Goal: Task Accomplishment & Management: Manage account settings

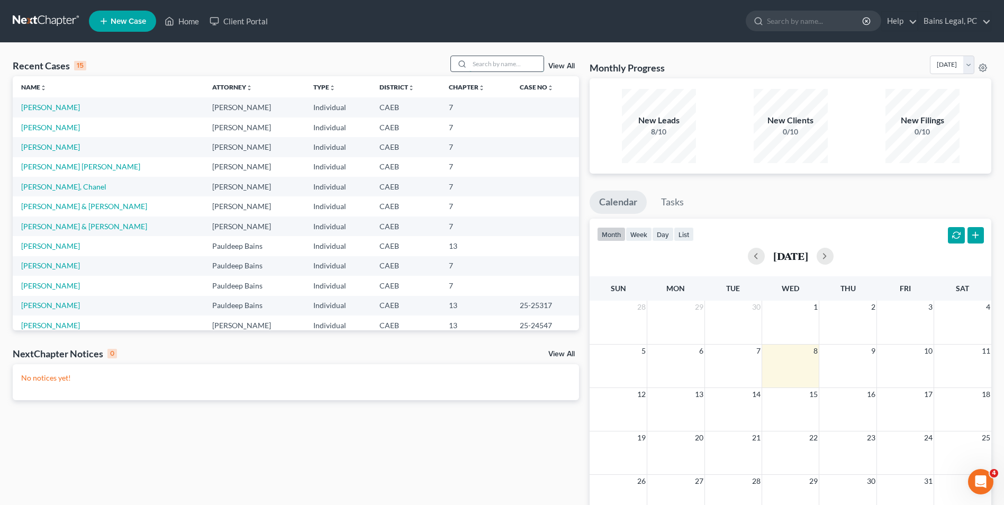
click at [488, 67] on input "search" at bounding box center [507, 63] width 74 height 15
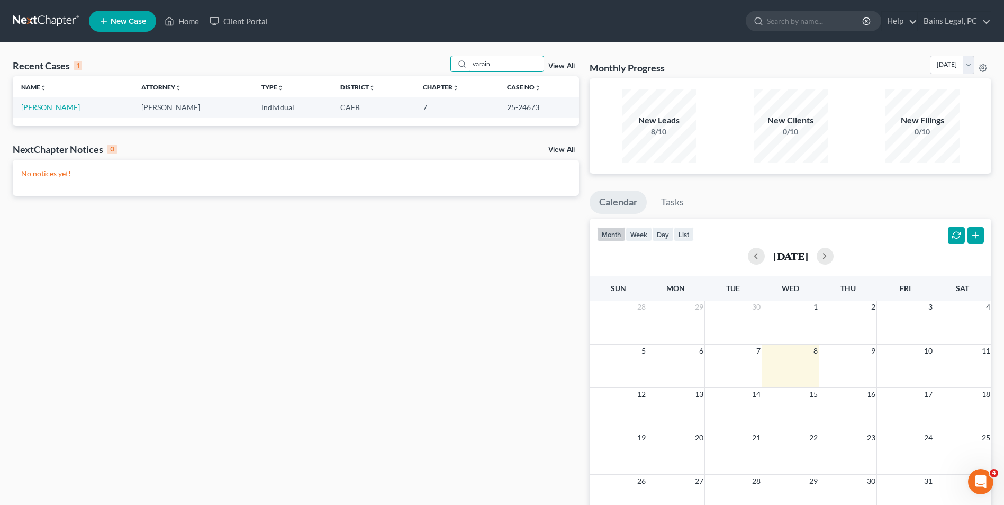
type input "varain"
click at [48, 104] on link "[PERSON_NAME]" at bounding box center [50, 107] width 59 height 9
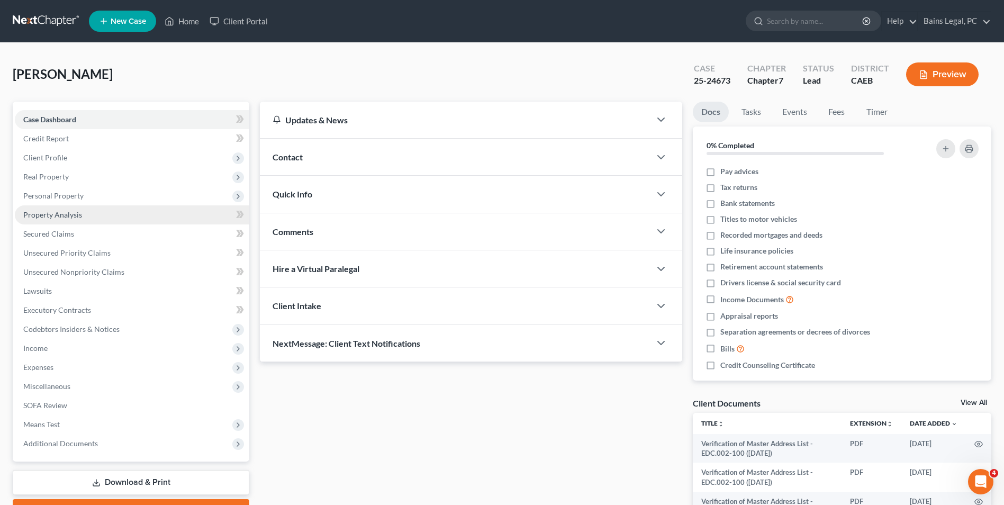
click at [95, 214] on link "Property Analysis" at bounding box center [132, 214] width 235 height 19
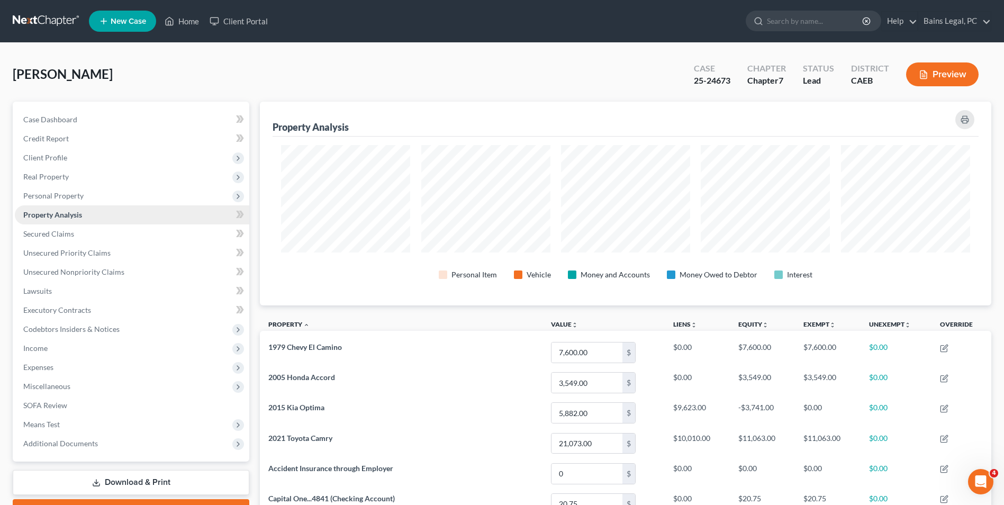
scroll to position [204, 732]
click at [73, 194] on span "Personal Property" at bounding box center [53, 195] width 60 height 9
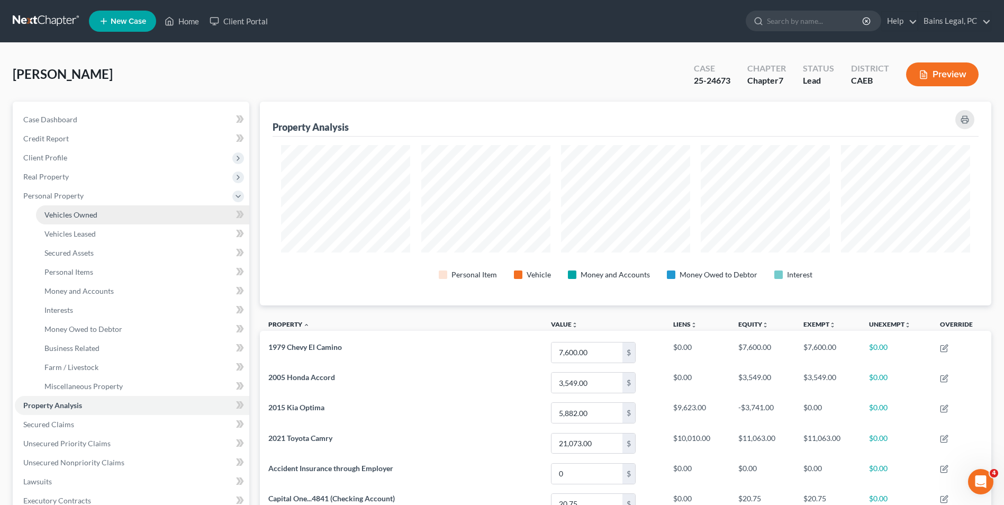
click at [76, 213] on span "Vehicles Owned" at bounding box center [70, 214] width 53 height 9
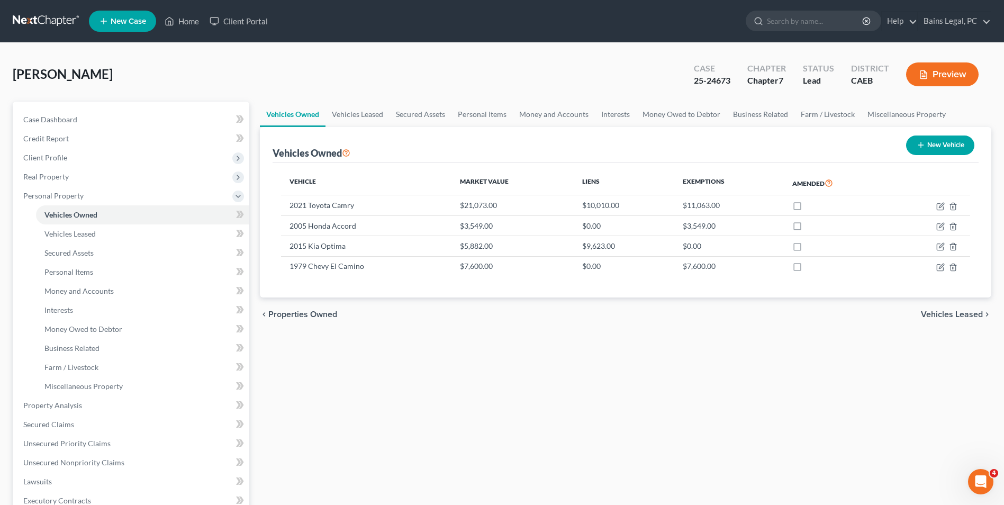
click at [606, 347] on div "Vehicles Owned Vehicles Leased Secured Assets Personal Items Money and Accounts…" at bounding box center [626, 407] width 742 height 611
click at [943, 266] on icon "button" at bounding box center [940, 267] width 8 height 8
select select "0"
select select "47"
select select "4"
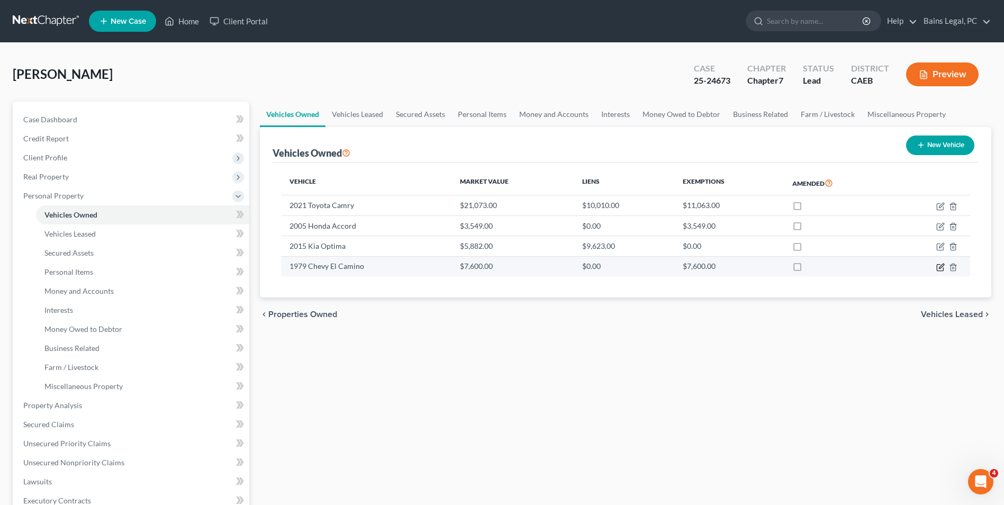
select select "0"
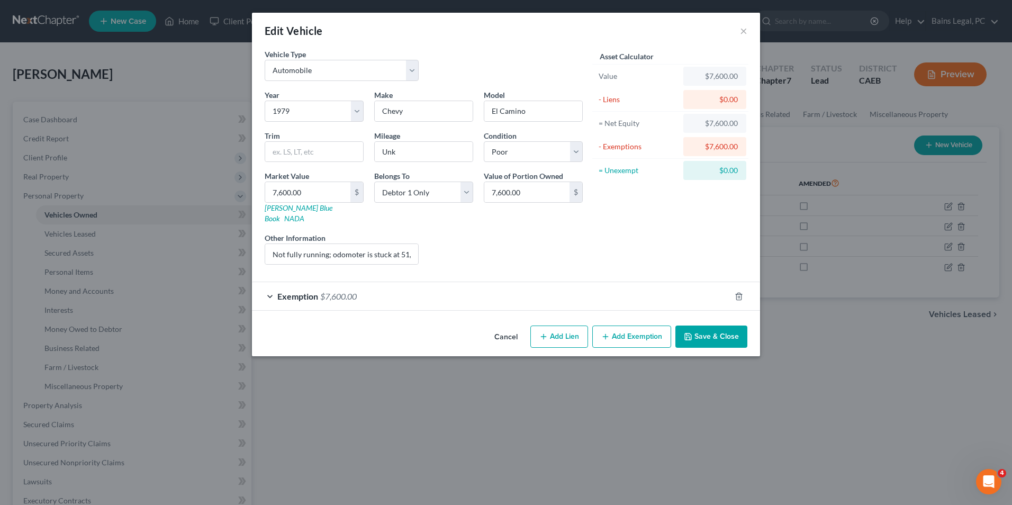
click at [528, 284] on div "Exemption $7,600.00" at bounding box center [491, 296] width 479 height 28
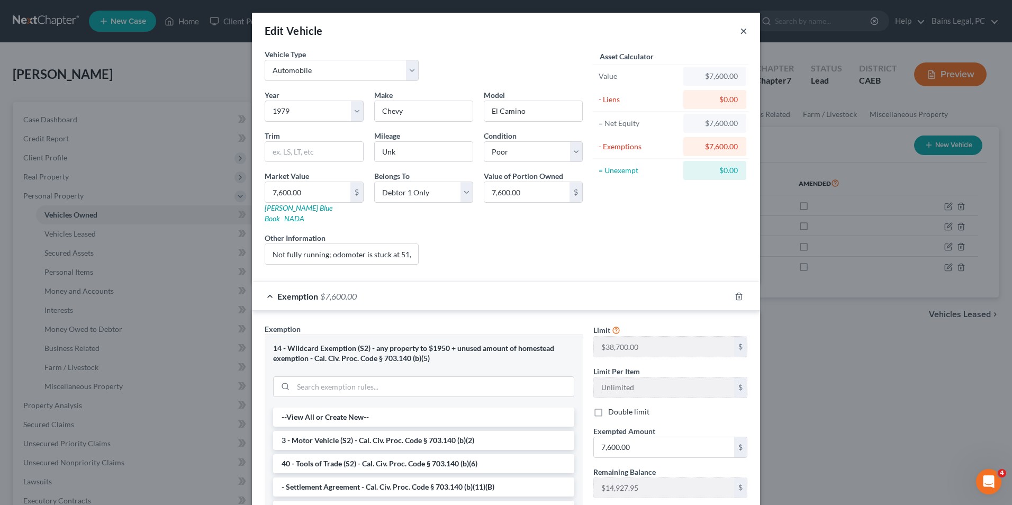
click at [741, 30] on button "×" at bounding box center [743, 30] width 7 height 13
